Goal: Communication & Community: Answer question/provide support

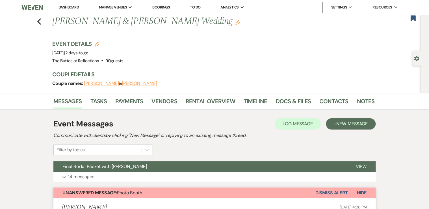
click at [68, 8] on link "Dashboard" at bounding box center [69, 7] width 20 height 5
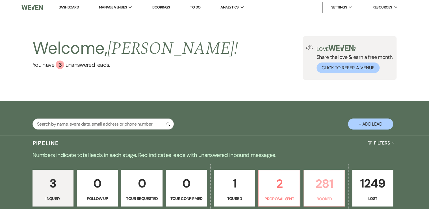
click at [317, 180] on p "281" at bounding box center [325, 183] width 34 height 19
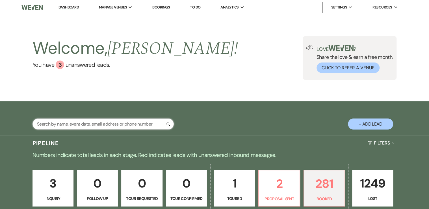
click at [110, 123] on input "text" at bounding box center [103, 123] width 141 height 11
type input "mendoza"
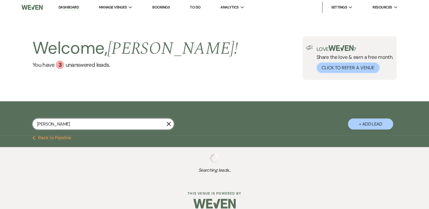
select select "8"
select select "5"
select select "8"
select select "5"
select select "8"
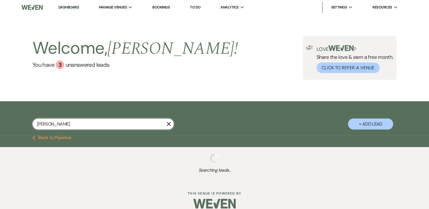
select select "5"
select select "8"
select select "5"
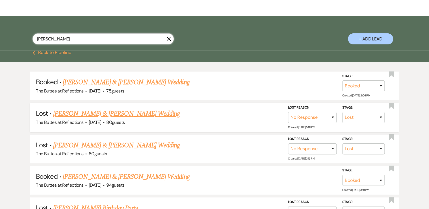
scroll to position [113, 0]
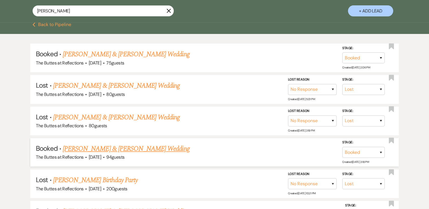
click at [114, 150] on link "Keenan Bojorcas & Yadira Mendoza's Wedding" at bounding box center [126, 149] width 127 height 10
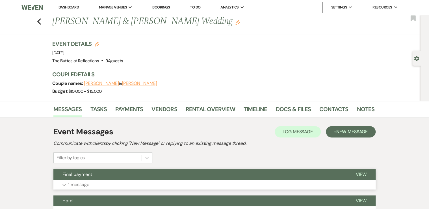
click at [81, 186] on p "1 message" at bounding box center [78, 184] width 21 height 7
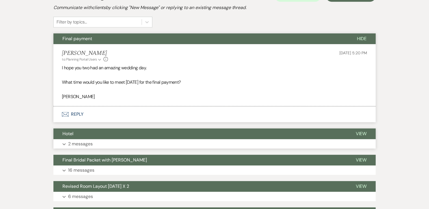
scroll to position [113, 0]
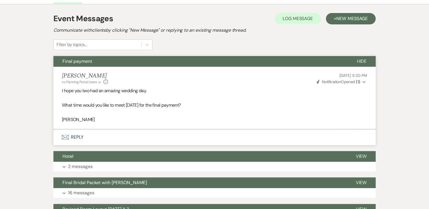
click at [77, 136] on button "Envelope Reply" at bounding box center [214, 137] width 322 height 16
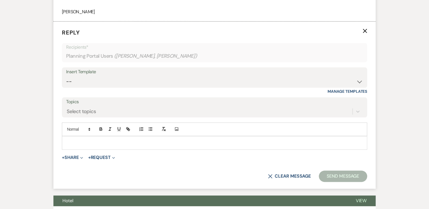
click at [82, 144] on div "Add Photo" at bounding box center [214, 135] width 305 height 27
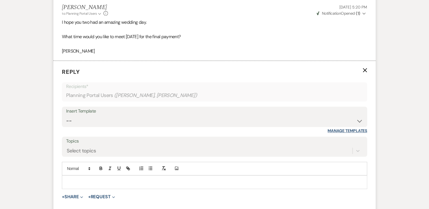
scroll to position [108, 0]
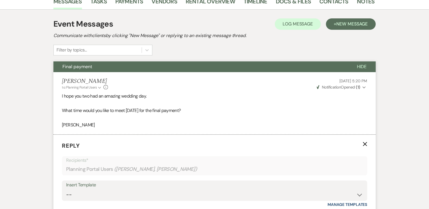
click at [349, 86] on span "Weven Check Notification Opened ( 1 )" at bounding box center [339, 87] width 44 height 5
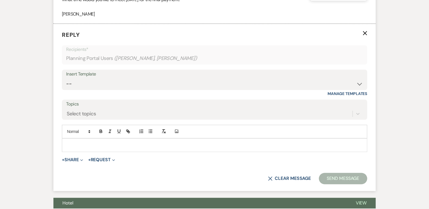
scroll to position [221, 0]
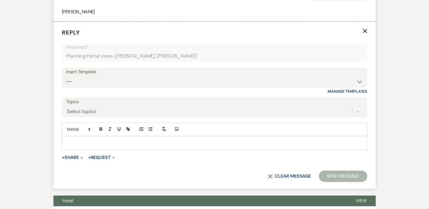
click at [79, 138] on div at bounding box center [214, 142] width 305 height 13
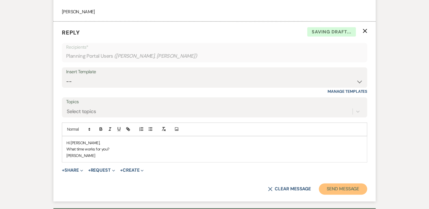
click at [347, 188] on button "Send Message" at bounding box center [343, 188] width 48 height 11
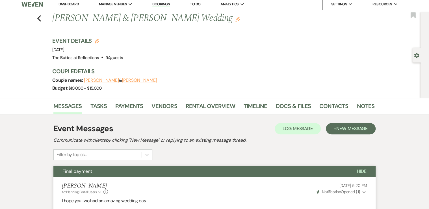
scroll to position [0, 0]
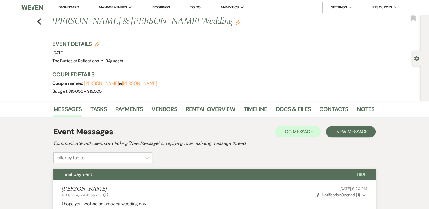
click at [67, 7] on link "Dashboard" at bounding box center [69, 7] width 20 height 5
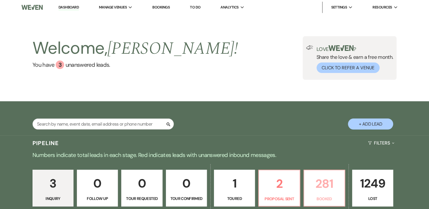
click at [319, 183] on p "281" at bounding box center [325, 183] width 34 height 19
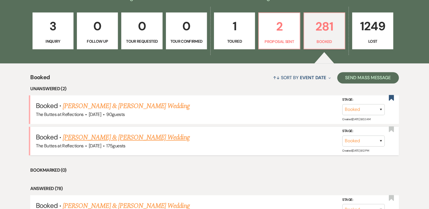
scroll to position [158, 0]
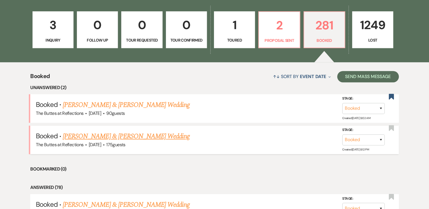
click at [100, 135] on link "Danielle Robillard & Devin James's Wedding" at bounding box center [126, 136] width 127 height 10
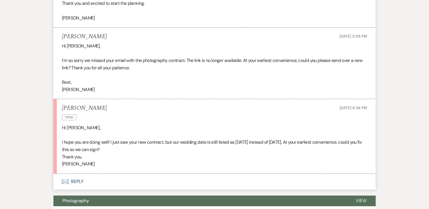
scroll to position [1335, 0]
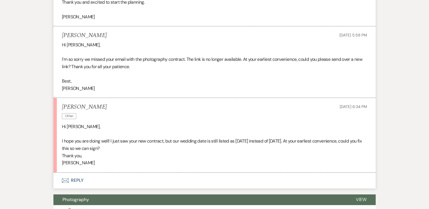
click at [78, 185] on button "Envelope Reply" at bounding box center [214, 181] width 322 height 16
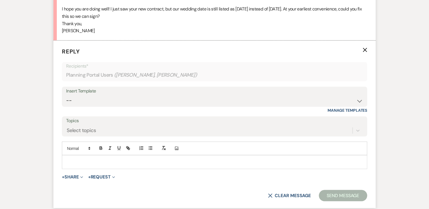
scroll to position [1493, 0]
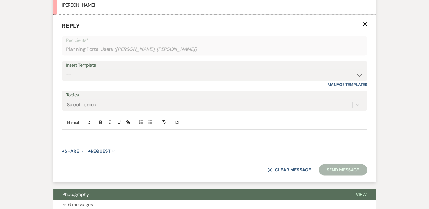
click at [76, 139] on p at bounding box center [214, 136] width 296 height 6
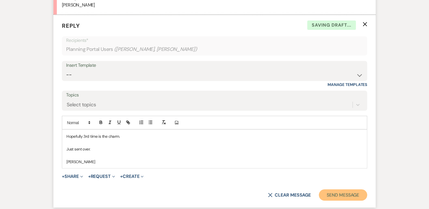
click at [336, 200] on button "Send Message" at bounding box center [343, 194] width 48 height 11
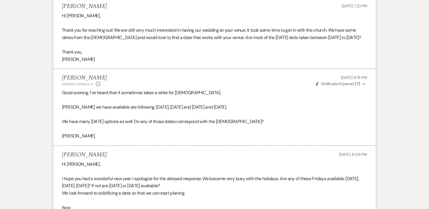
scroll to position [0, 0]
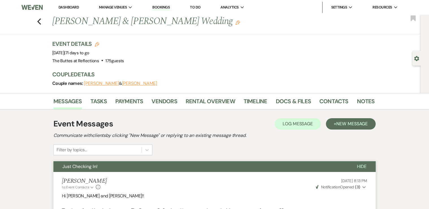
click at [68, 7] on link "Dashboard" at bounding box center [69, 7] width 20 height 5
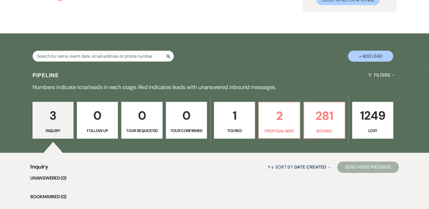
scroll to position [113, 0]
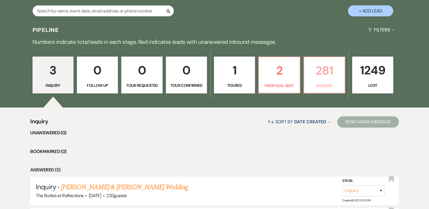
click at [313, 74] on p "281" at bounding box center [325, 70] width 34 height 19
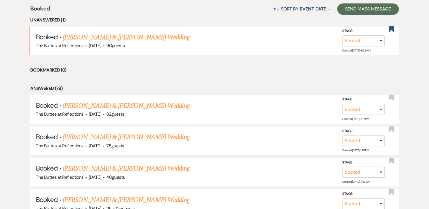
scroll to position [226, 0]
click at [137, 37] on link "Bradley Friese & Julia Simo's Wedding" at bounding box center [126, 37] width 127 height 10
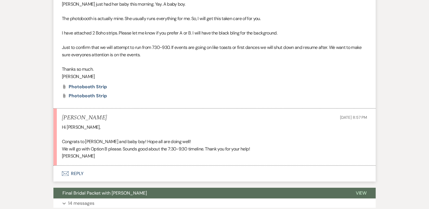
scroll to position [679, 0]
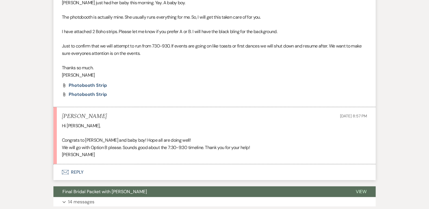
click at [80, 169] on button "Envelope Reply" at bounding box center [214, 172] width 322 height 16
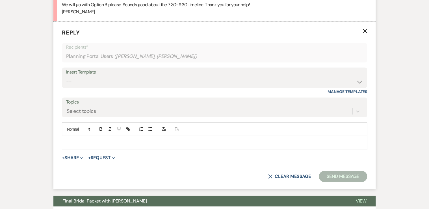
click at [85, 144] on p at bounding box center [214, 143] width 296 height 6
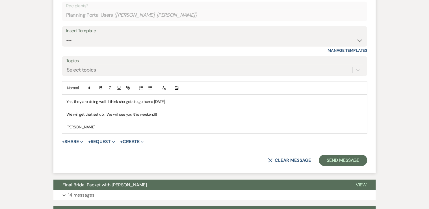
scroll to position [867, 0]
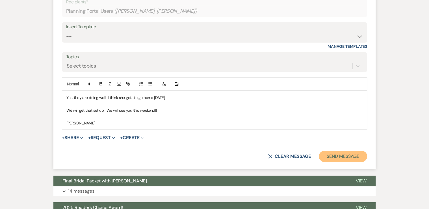
click at [338, 155] on button "Send Message" at bounding box center [343, 156] width 48 height 11
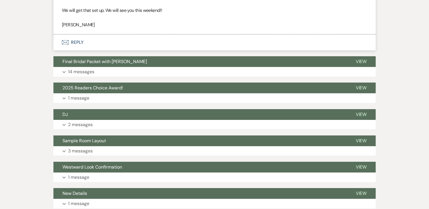
scroll to position [873, 0]
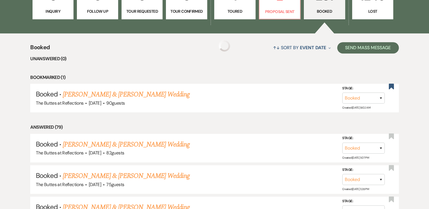
scroll to position [113, 0]
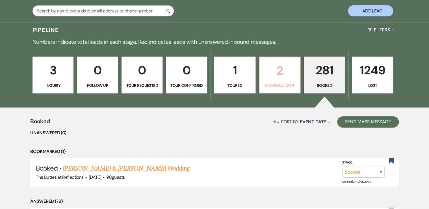
click at [279, 75] on p "2" at bounding box center [280, 70] width 34 height 19
select select "6"
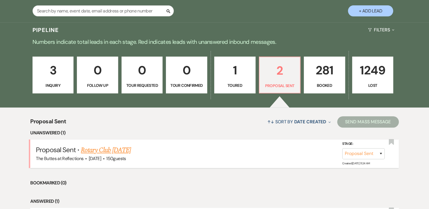
click at [121, 150] on link "Rotary Club March 6, 2026" at bounding box center [106, 150] width 50 height 10
select select "6"
select select "20"
select select "7"
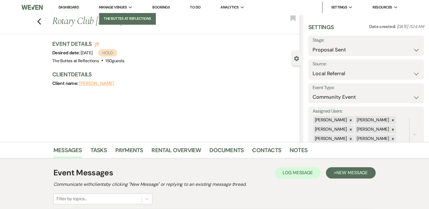
click at [117, 20] on li "The Buttes at Reflections" at bounding box center [127, 19] width 51 height 6
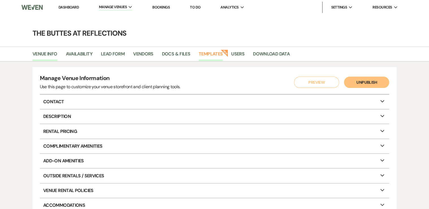
click at [212, 54] on link "Templates" at bounding box center [211, 55] width 24 height 11
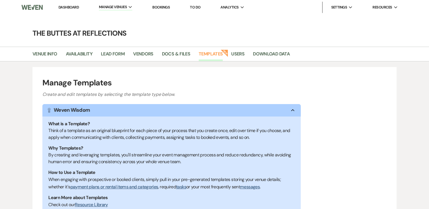
scroll to position [95, 0]
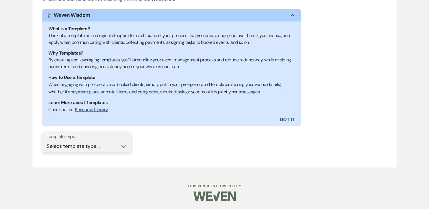
click at [72, 145] on select "Select template type... Task List Message Templates Payment Plan Inventory Item…" at bounding box center [87, 146] width 80 height 11
select select "Message Templates"
click at [47, 141] on select "Select template type... Task List Message Templates Payment Plan Inventory Item…" at bounding box center [87, 146] width 80 height 11
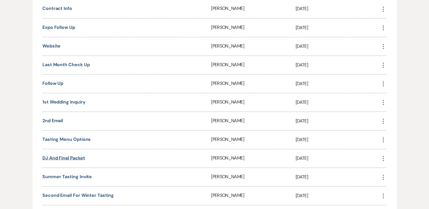
scroll to position [525, 0]
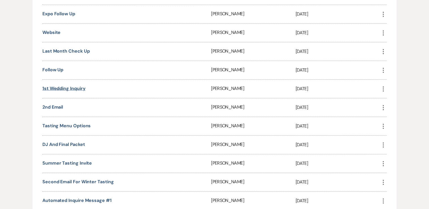
click at [61, 85] on link "1st Wedding Inquiry" at bounding box center [63, 88] width 43 height 6
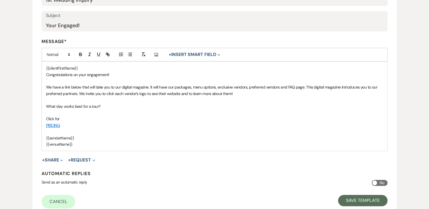
click at [54, 125] on link "PRICING" at bounding box center [53, 125] width 14 height 5
click at [54, 137] on link "[URL][DOMAIN_NAME]" at bounding box center [39, 136] width 36 height 7
